Goal: Obtain resource: Download file/media

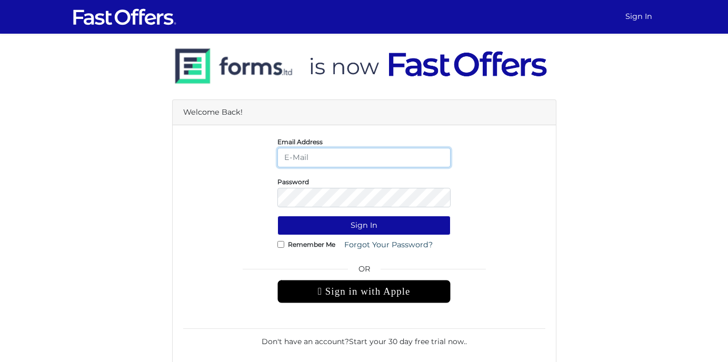
type input "[EMAIL_ADDRESS][DOMAIN_NAME]"
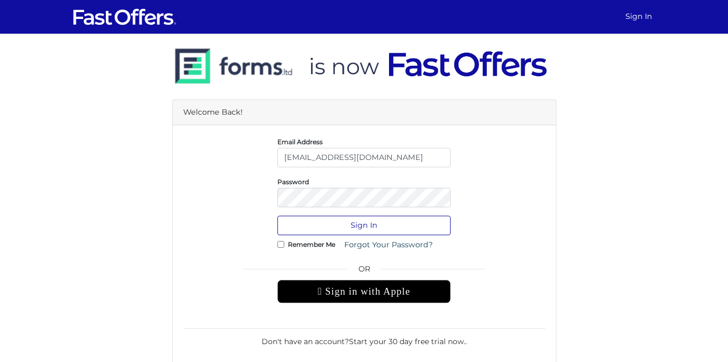
click at [328, 218] on button "Sign In" at bounding box center [364, 225] width 173 height 19
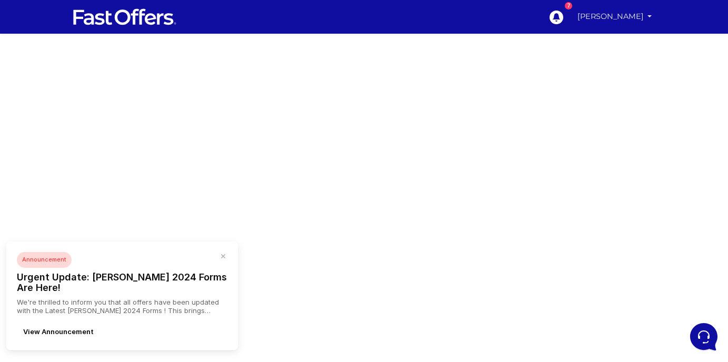
click at [612, 19] on link "[PERSON_NAME]" at bounding box center [614, 16] width 83 height 21
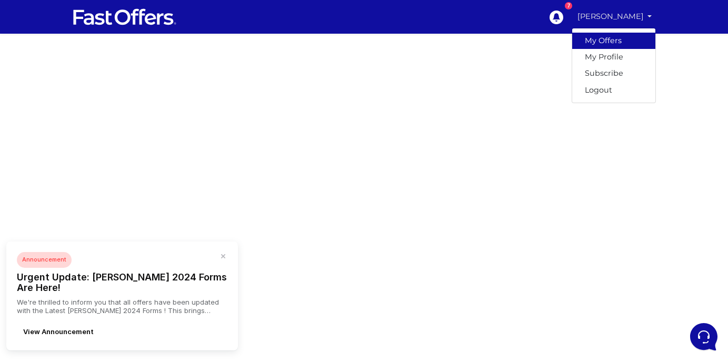
click at [611, 39] on link "My Offers" at bounding box center [613, 41] width 83 height 16
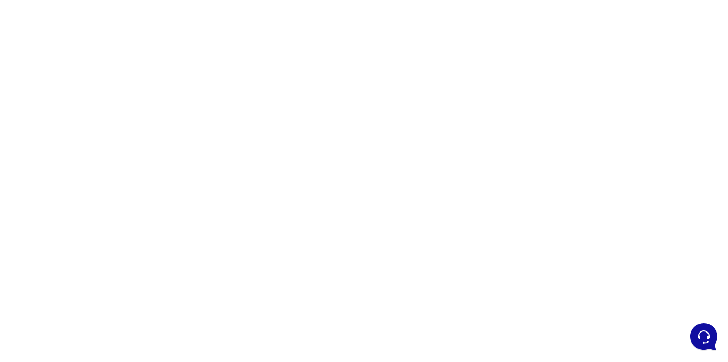
scroll to position [123, 0]
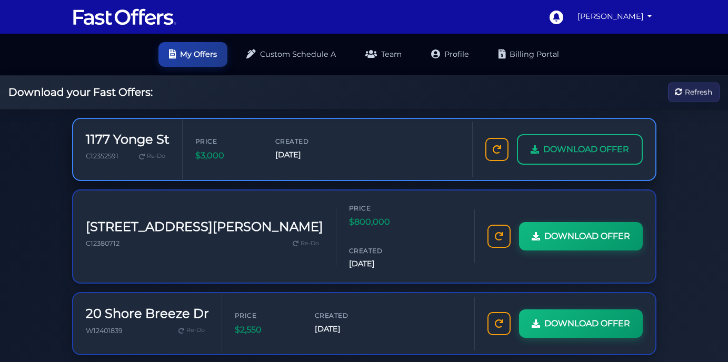
click at [579, 154] on span "DOWNLOAD OFFER" at bounding box center [586, 150] width 86 height 14
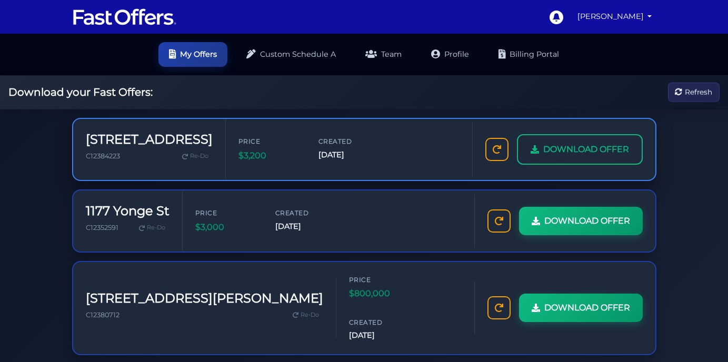
click at [573, 152] on span "DOWNLOAD OFFER" at bounding box center [586, 150] width 86 height 14
click at [544, 153] on span "DOWNLOAD OFFER" at bounding box center [586, 150] width 86 height 14
